Goal: Contribute content

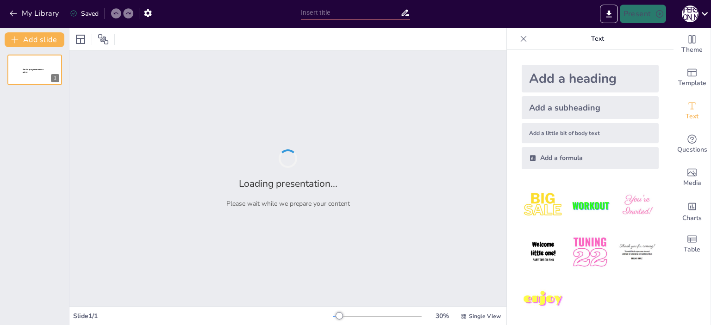
type input "Взаємодія України з міжнародними організаціями ООН: дослідження спеціалізованих…"
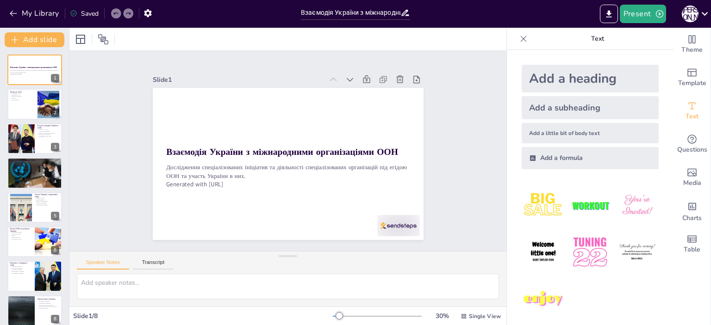
scroll to position [8, 0]
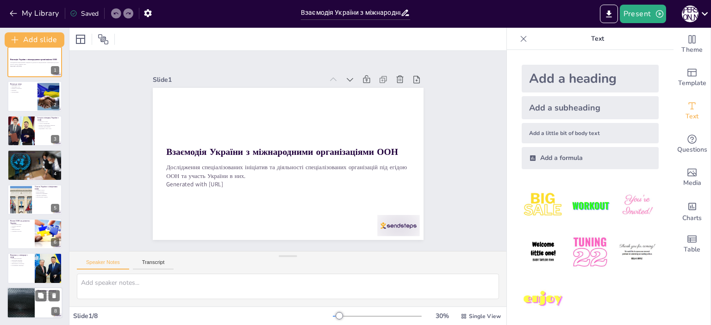
click at [30, 296] on div at bounding box center [21, 302] width 56 height 31
type textarea "Співпраця з ООН має великий потенціал для покращення умов життя в [GEOGRAPHIC_D…"
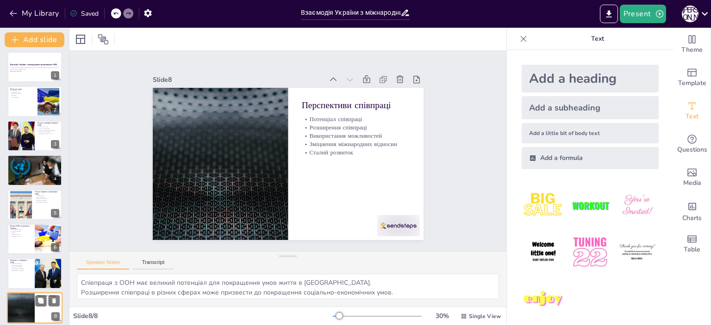
scroll to position [0, 0]
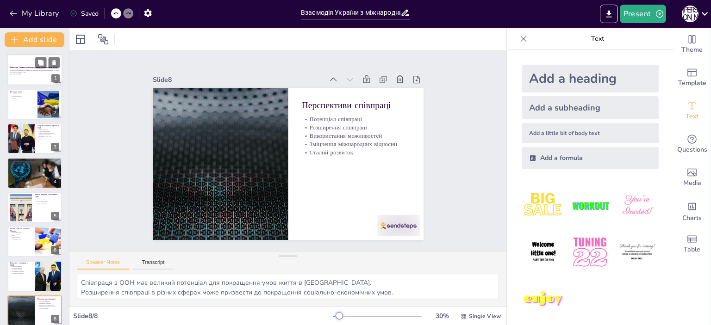
click at [21, 71] on p "Дослідження спеціалізованих ініціатив та діяльності спеціалізованих організацій…" at bounding box center [35, 71] width 50 height 3
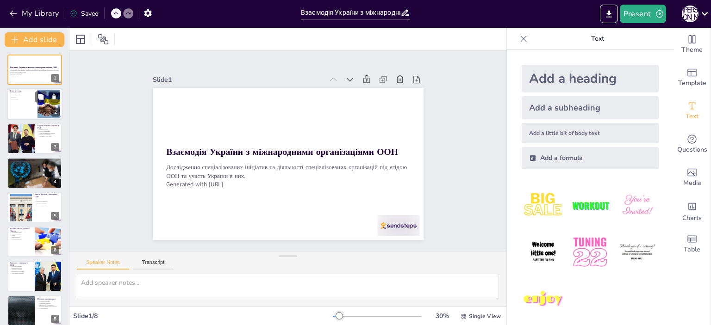
click at [22, 99] on p "Перспективи" at bounding box center [22, 100] width 25 height 2
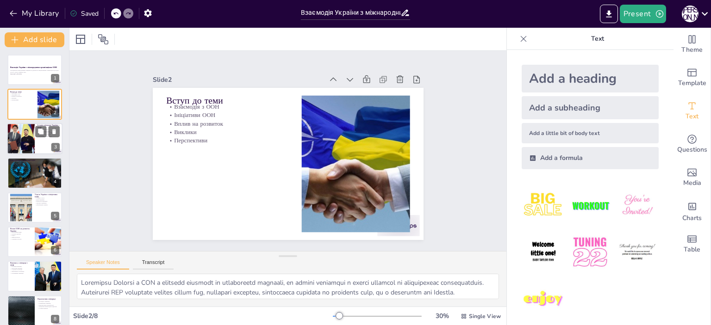
click at [26, 138] on div at bounding box center [20, 138] width 47 height 31
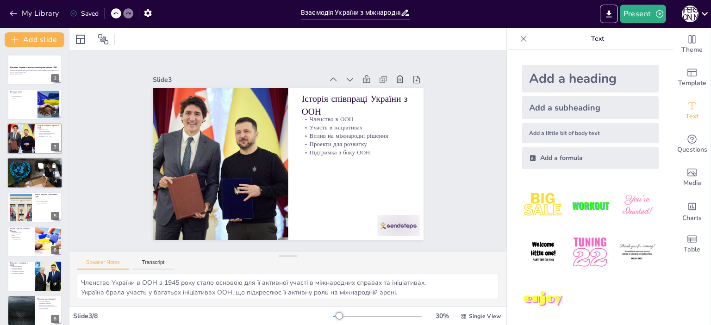
click at [28, 161] on p "Спеціалізовані організації" at bounding box center [35, 162] width 50 height 2
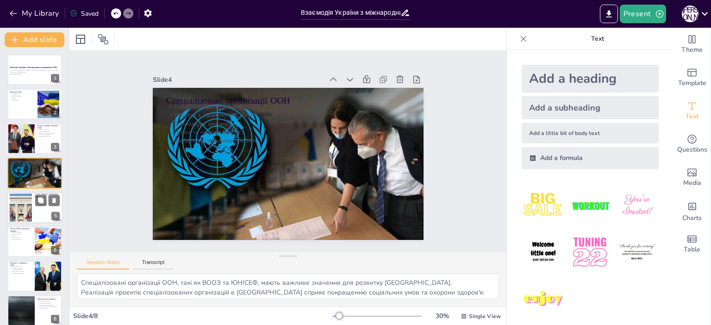
click at [19, 198] on div at bounding box center [21, 207] width 54 height 28
type textarea "Активна участь України в ініціативах ООН демонструє її зобов'язання до міжнарод…"
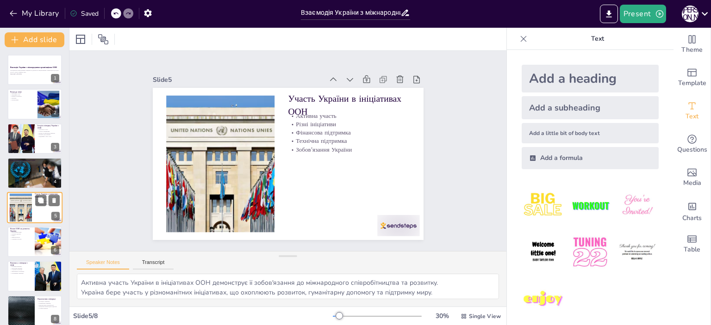
scroll to position [8, 0]
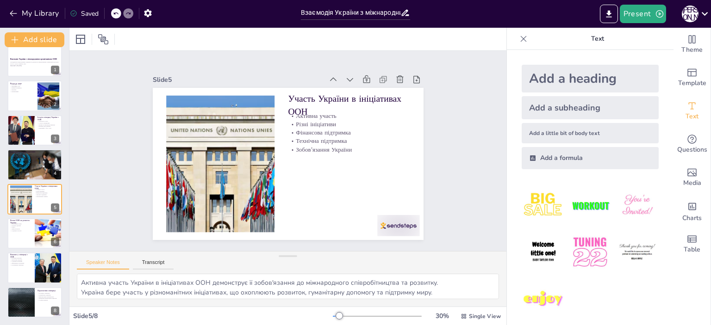
click at [17, 216] on div "Взаємодія України з міжнародними організаціями ООН Дослідження спеціалізованих …" at bounding box center [34, 182] width 69 height 272
